Goal: Task Accomplishment & Management: Manage account settings

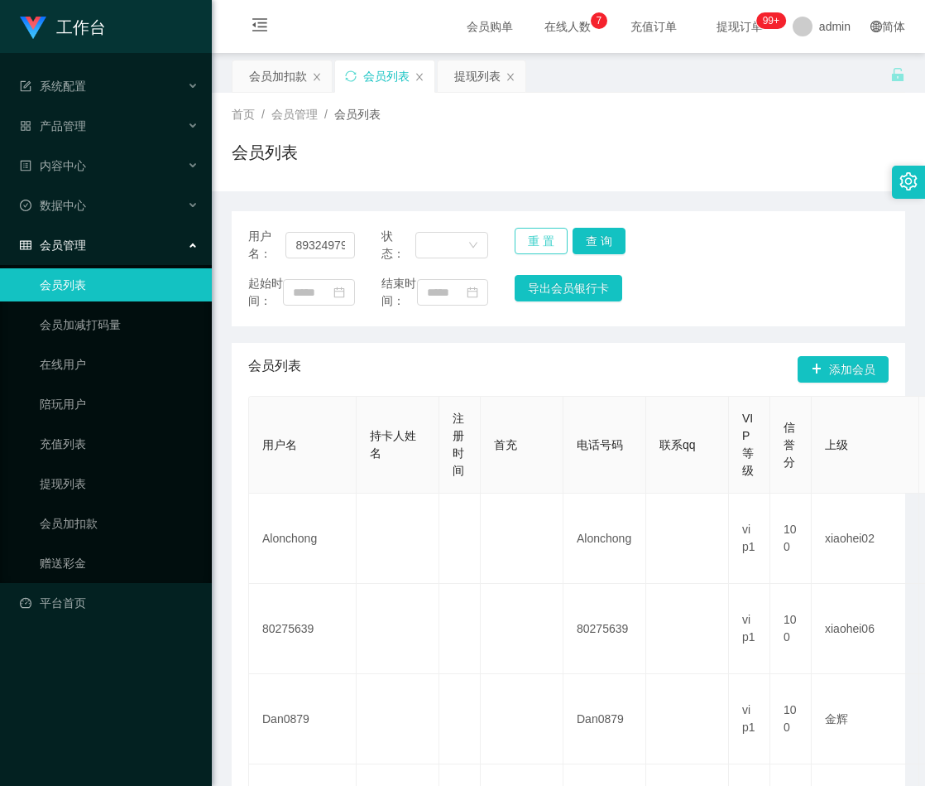
scroll to position [0, 2]
type input "89324979"
click at [597, 240] on button "查 询" at bounding box center [599, 241] width 53 height 26
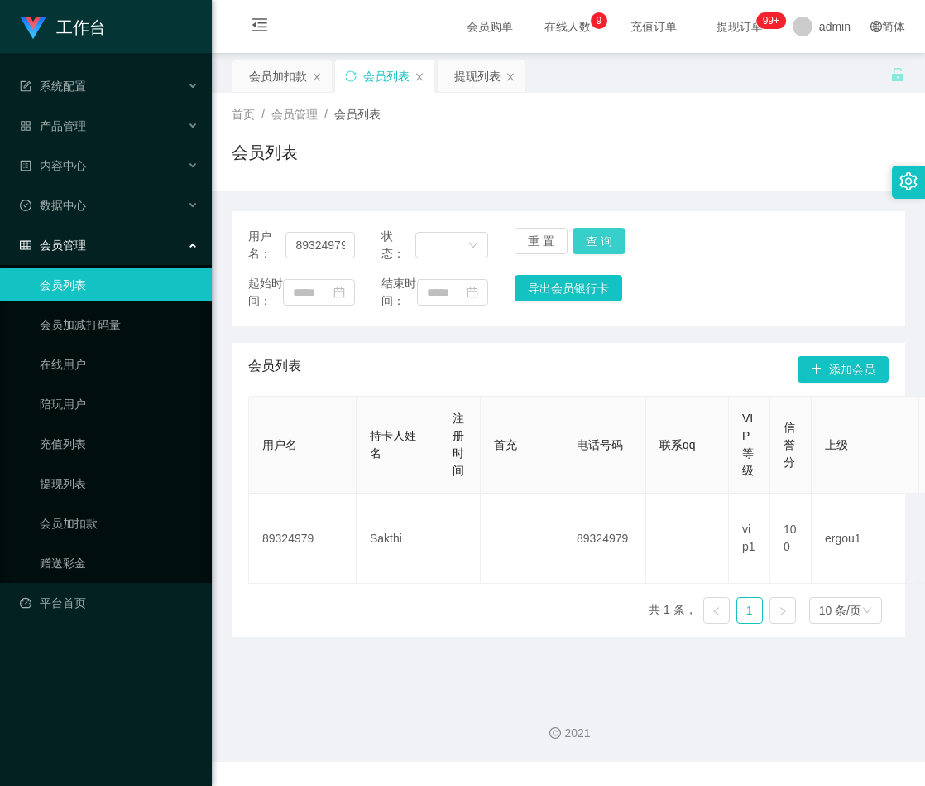
click at [600, 243] on button "查 询" at bounding box center [599, 241] width 53 height 26
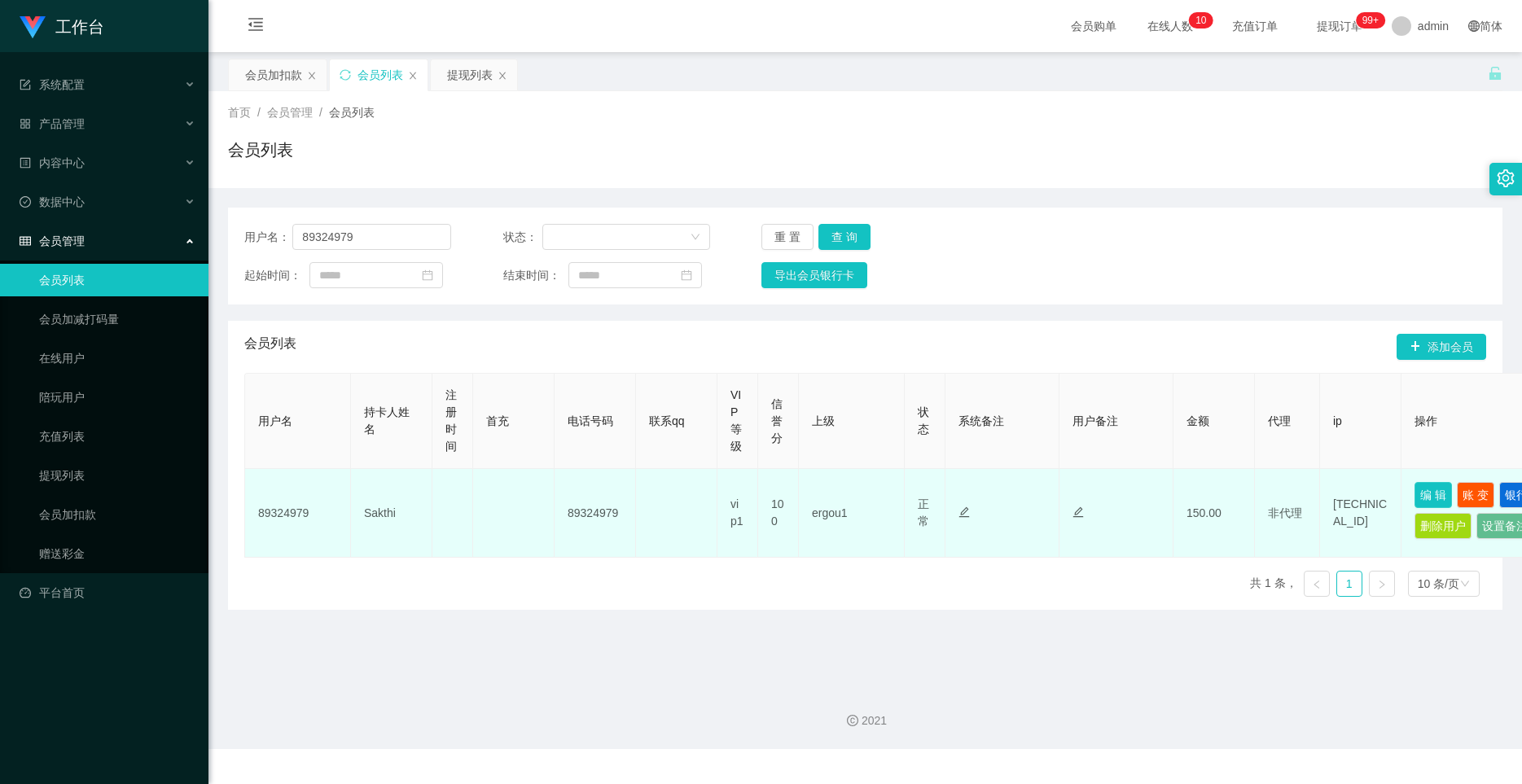
drag, startPoint x: 1427, startPoint y: 494, endPoint x: 1380, endPoint y: 484, distance: 48.1
click at [910, 494] on button "编 辑" at bounding box center [1433, 495] width 37 height 26
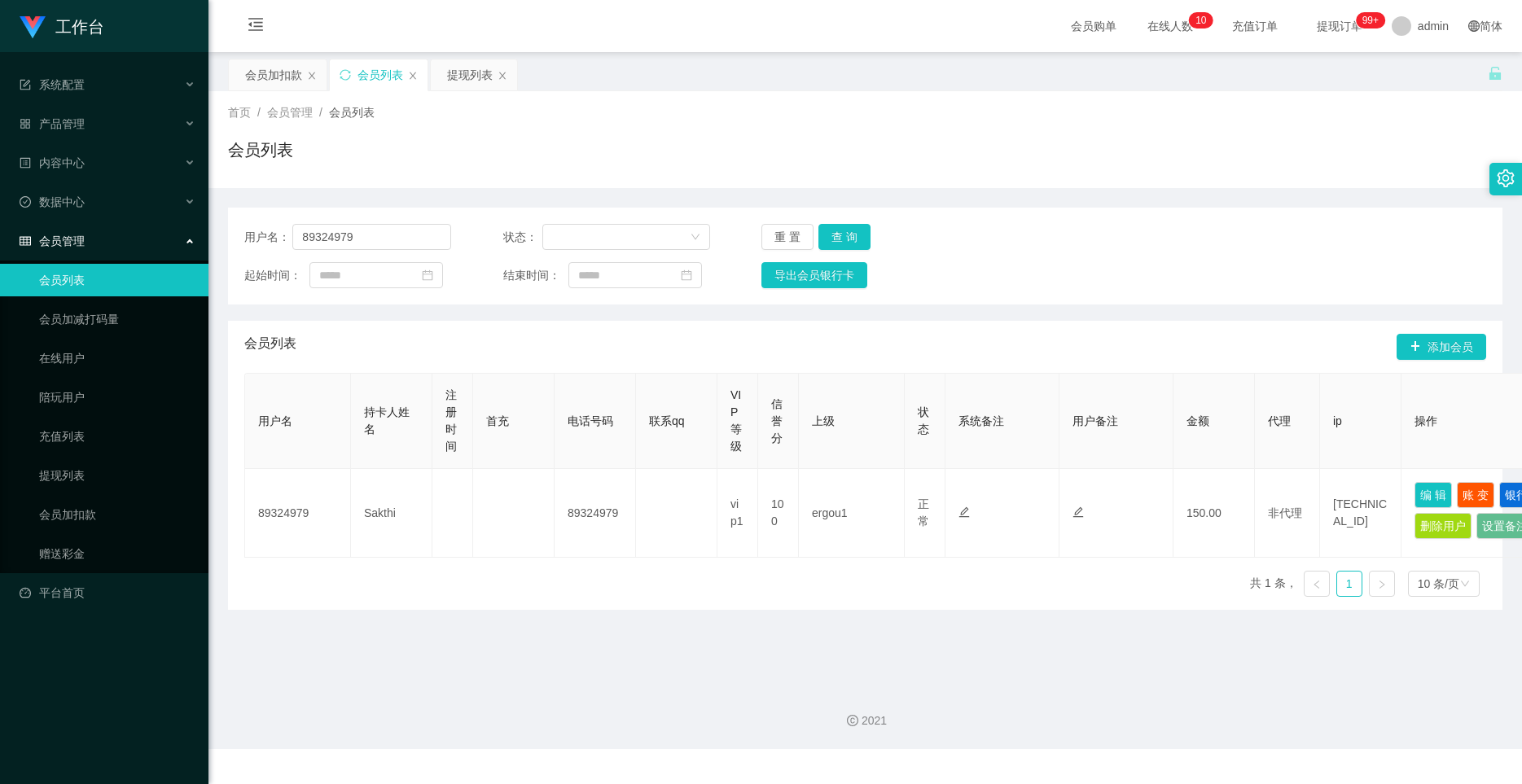
type input "89324979"
type input "Sakthi"
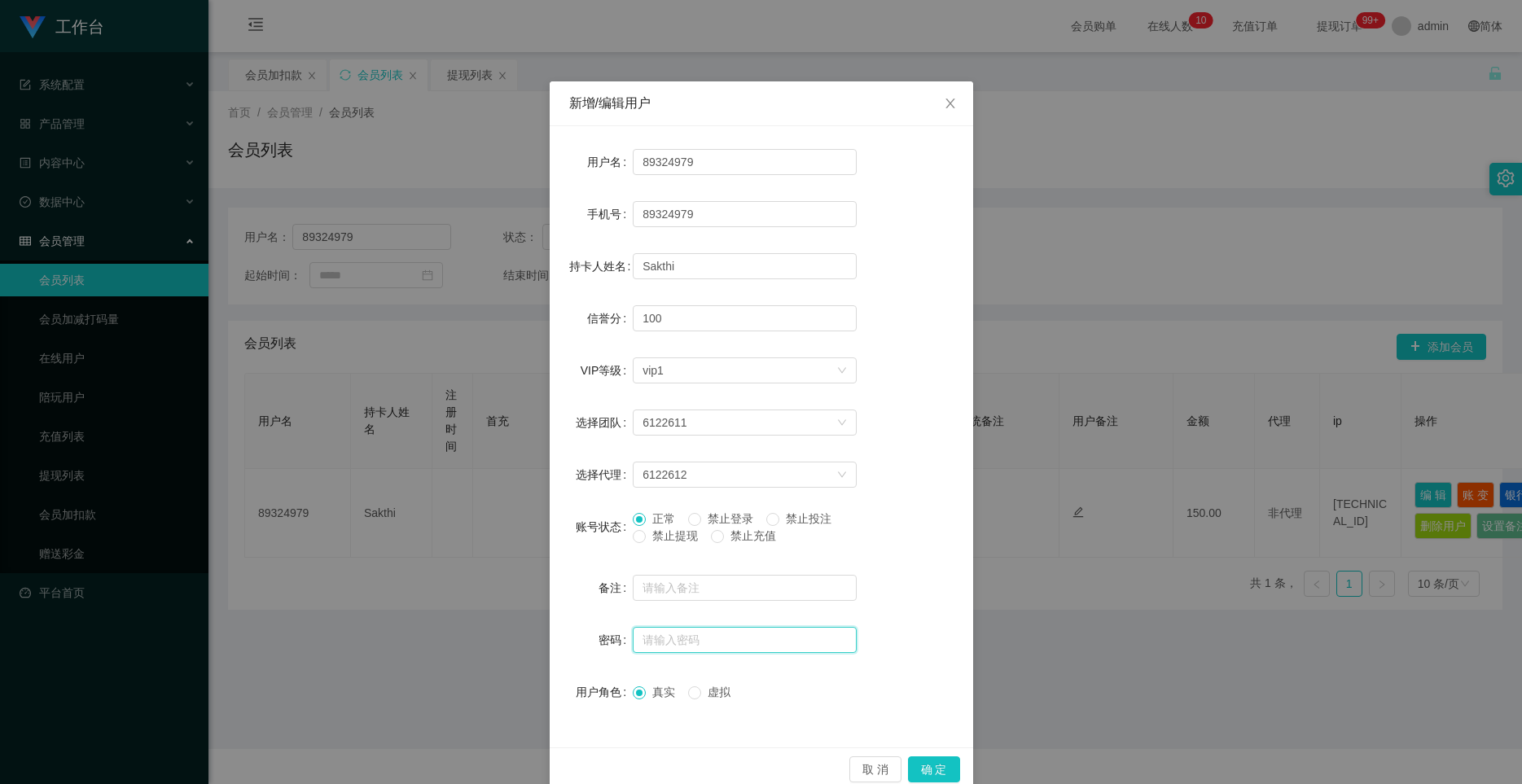
click at [678, 633] on input "text" at bounding box center [745, 639] width 224 height 26
paste input "aaa123"
type input "aaa123"
click at [910, 766] on button "确 定" at bounding box center [934, 769] width 52 height 26
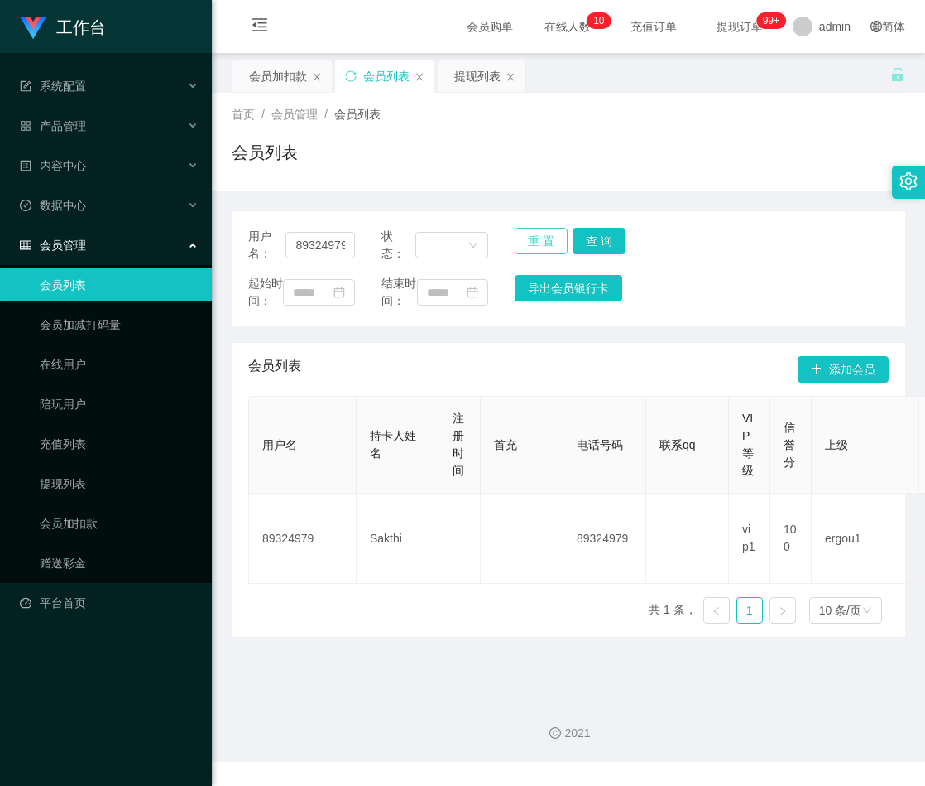
click at [537, 238] on button "重 置" at bounding box center [541, 241] width 53 height 26
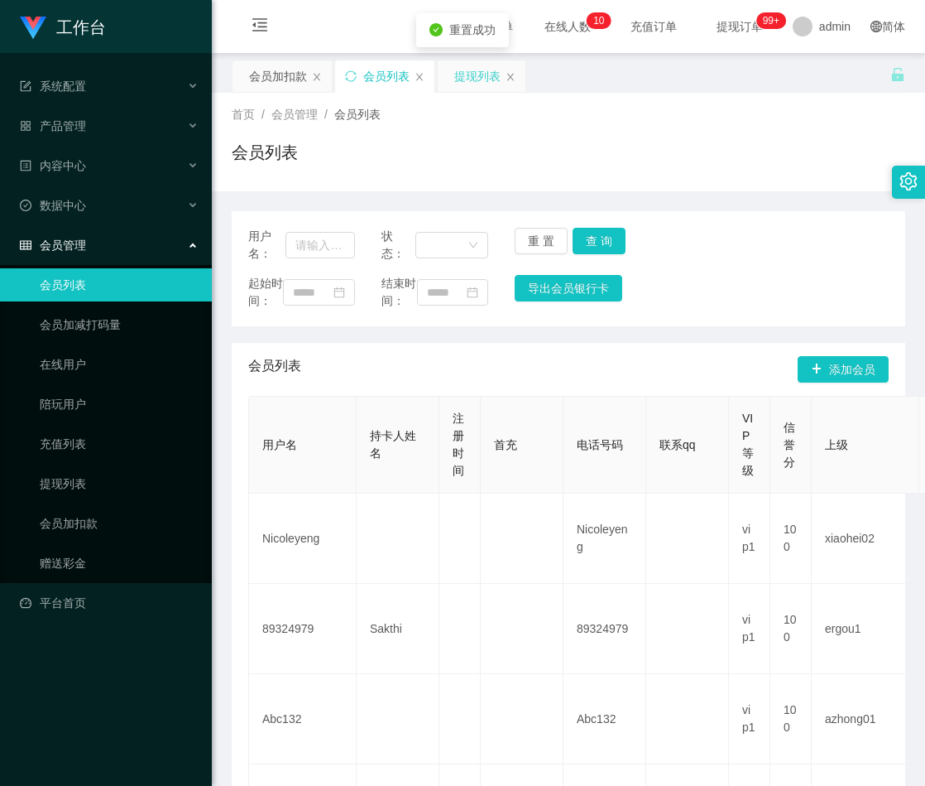
click at [471, 79] on div "提现列表" at bounding box center [477, 75] width 46 height 31
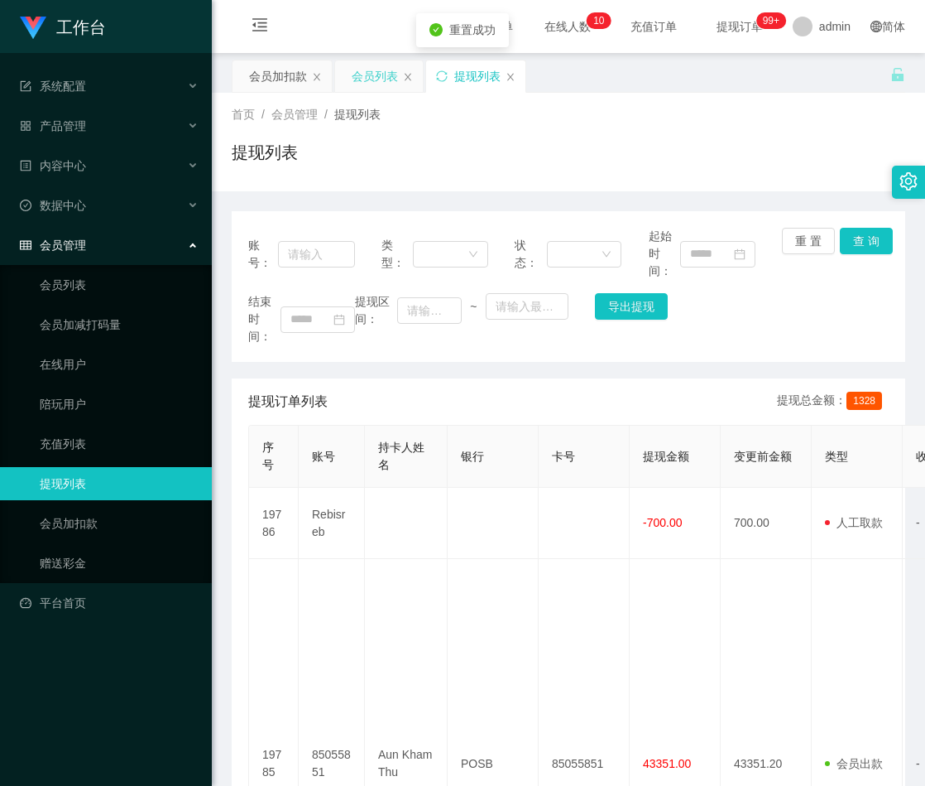
click at [374, 76] on div "会员列表" at bounding box center [375, 75] width 46 height 31
